Goal: Find specific page/section: Find specific page/section

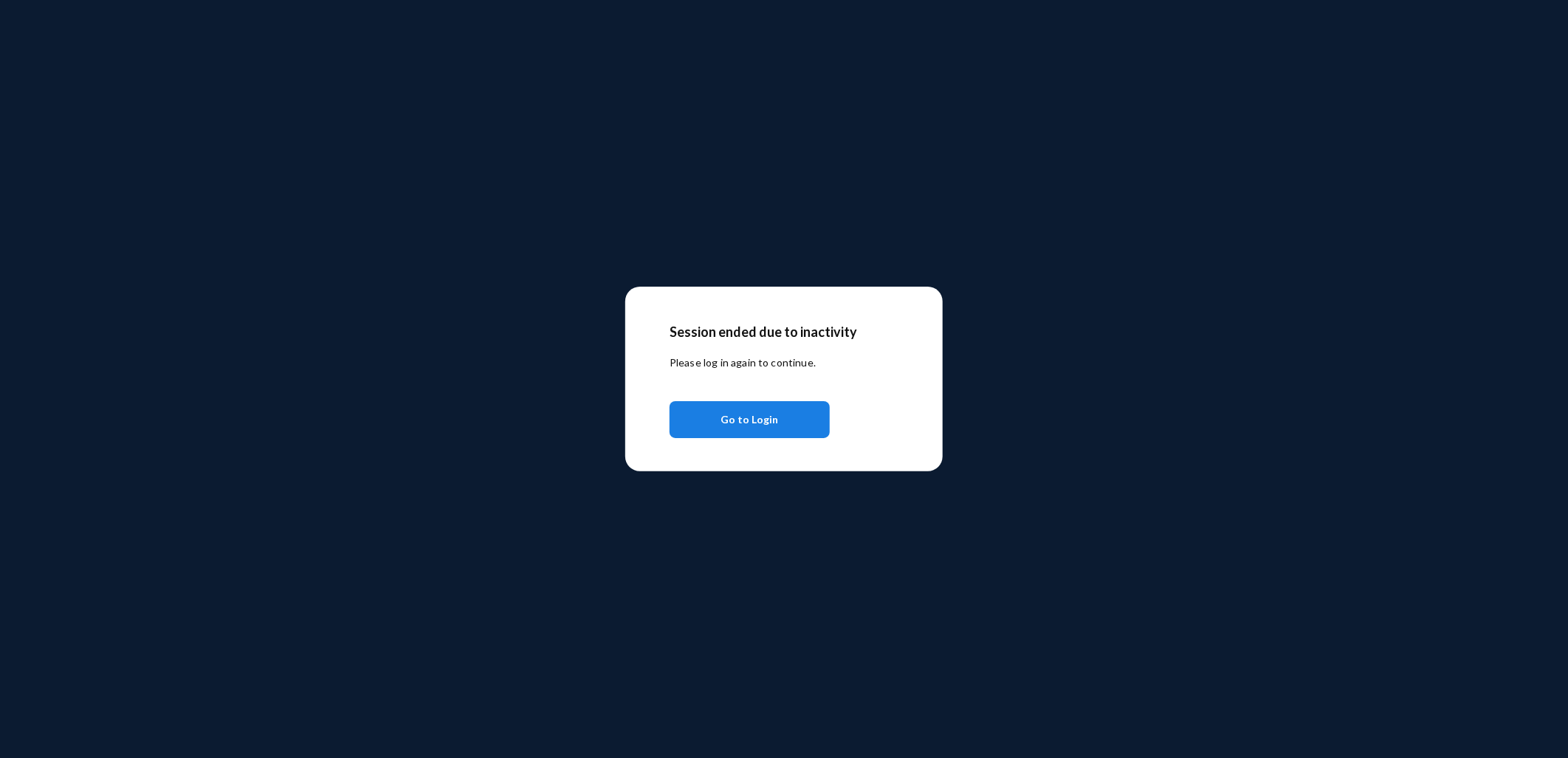
click at [762, 414] on span "Go to Login" at bounding box center [749, 419] width 57 height 26
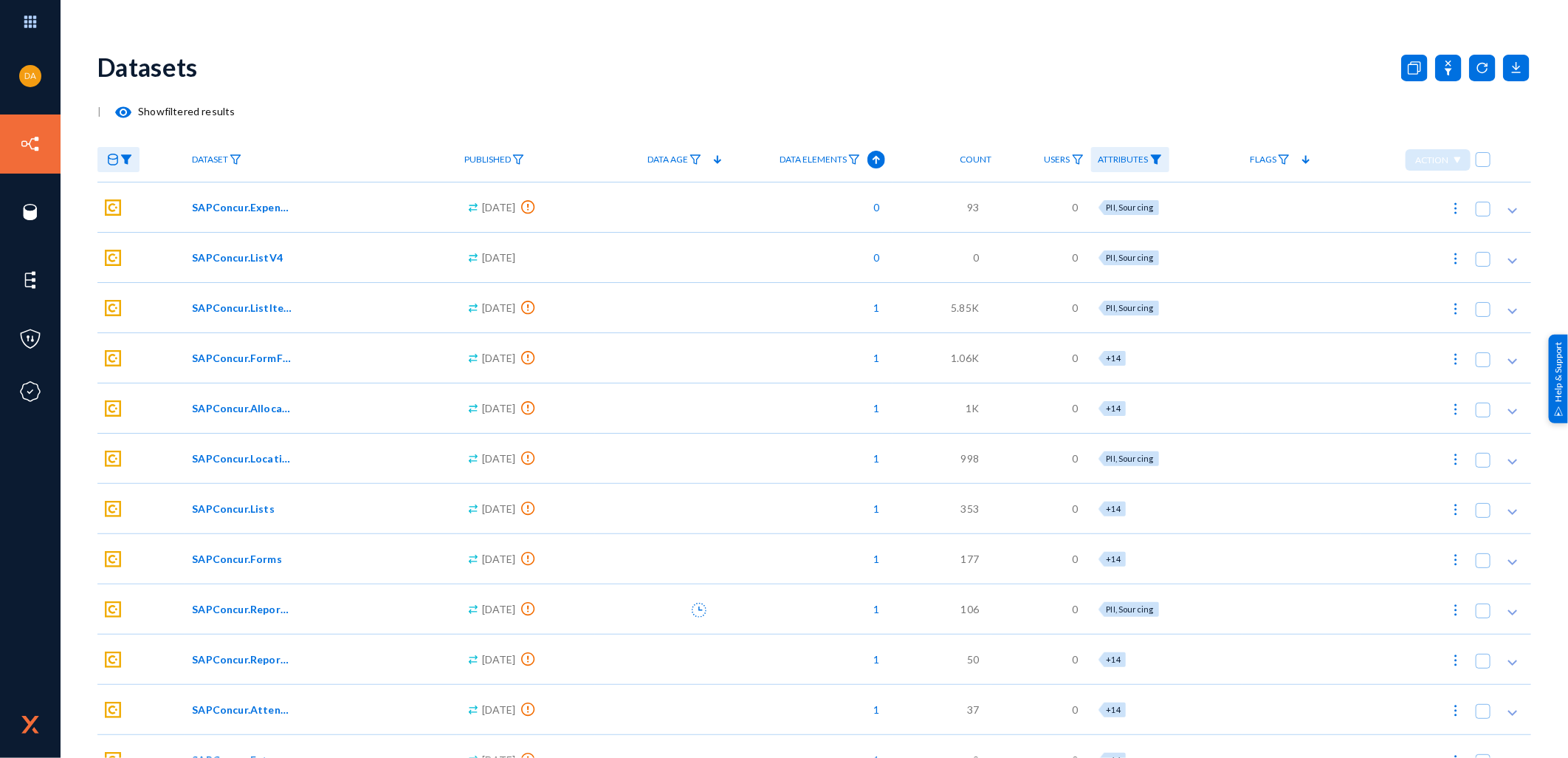
click at [224, 253] on span "SAPConcur.ListV4" at bounding box center [237, 257] width 90 height 15
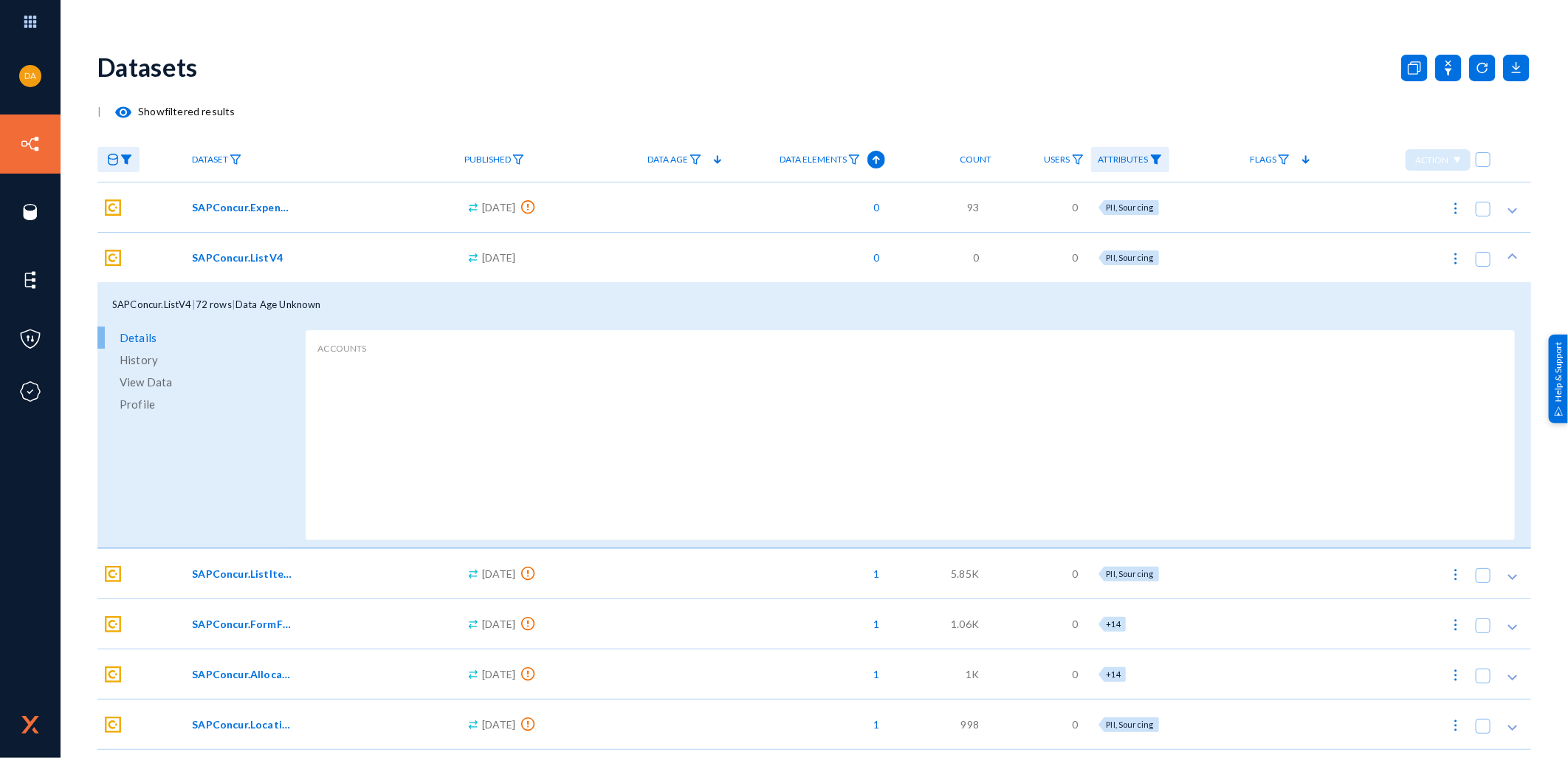
click at [142, 404] on span "Profile" at bounding box center [137, 404] width 36 height 22
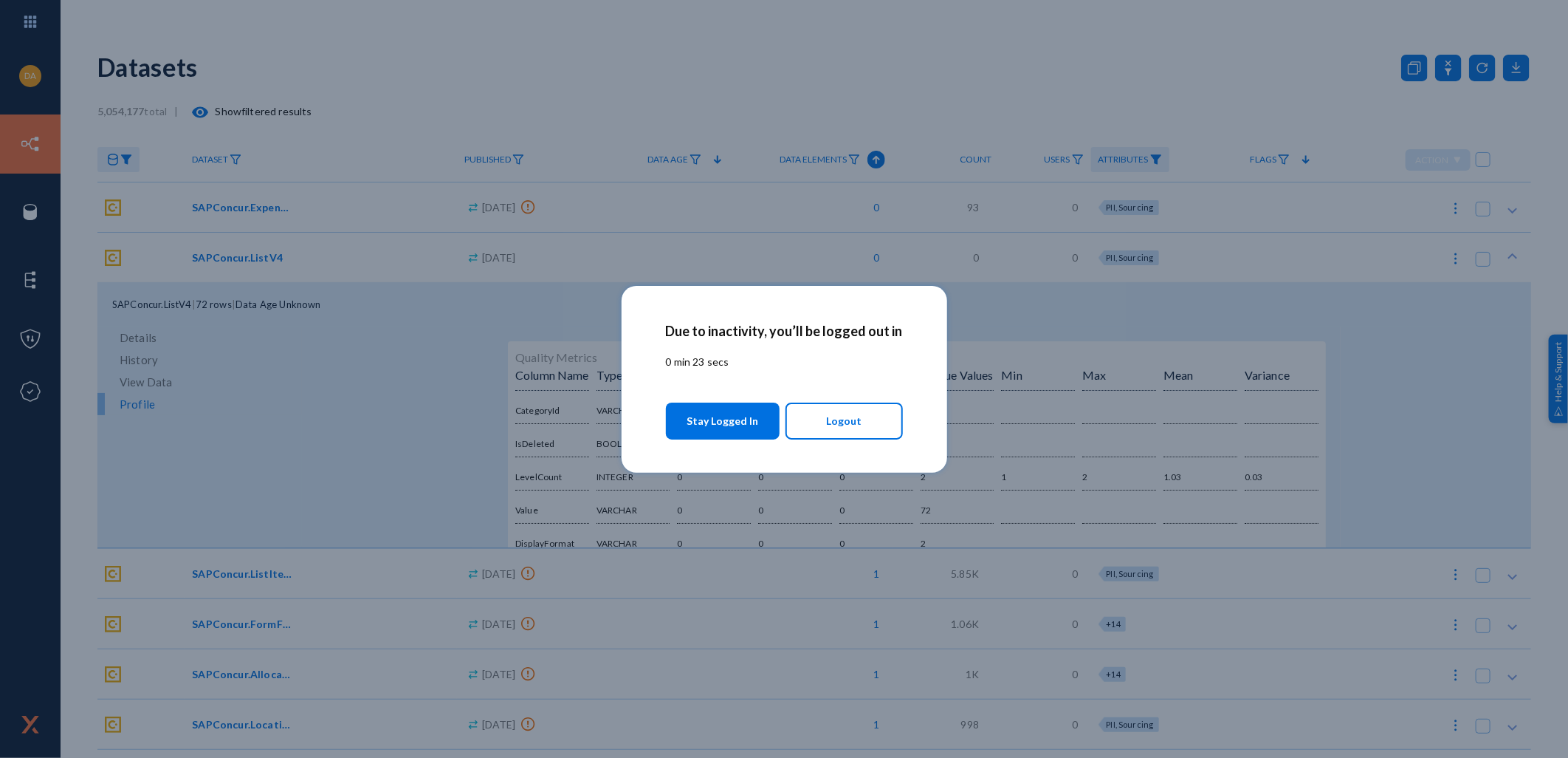
click at [729, 422] on span "Stay Logged In" at bounding box center [723, 421] width 72 height 26
